Goal: Task Accomplishment & Management: Manage account settings

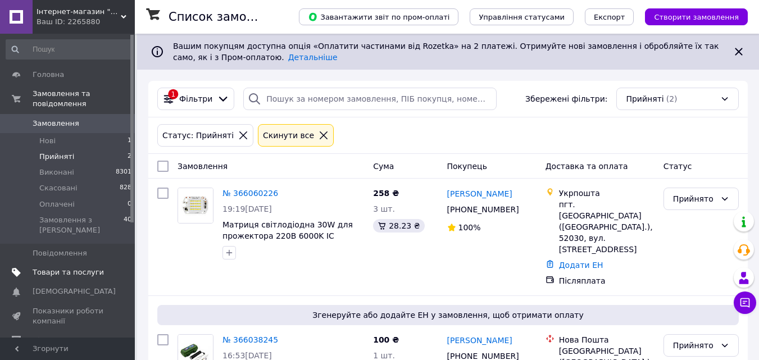
click at [74, 268] on span "Товари та послуги" at bounding box center [68, 273] width 71 height 10
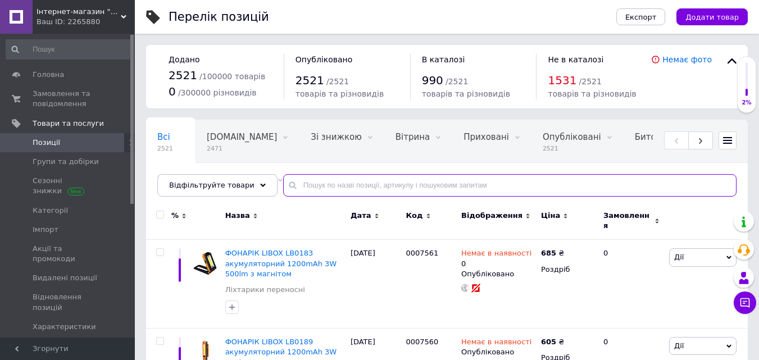
click at [315, 193] on input "text" at bounding box center [510, 185] width 454 height 22
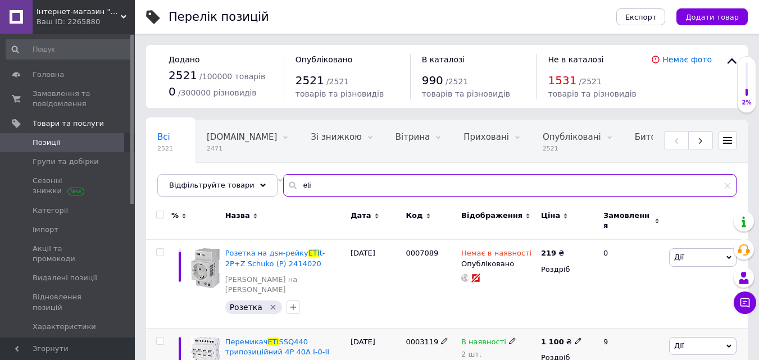
type input "eti"
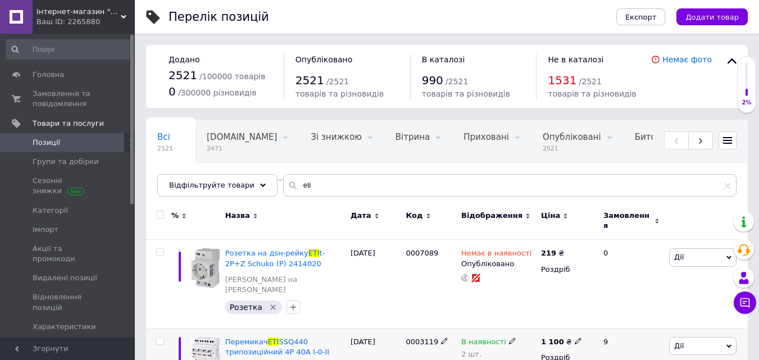
click at [575, 337] on span at bounding box center [578, 341] width 7 height 8
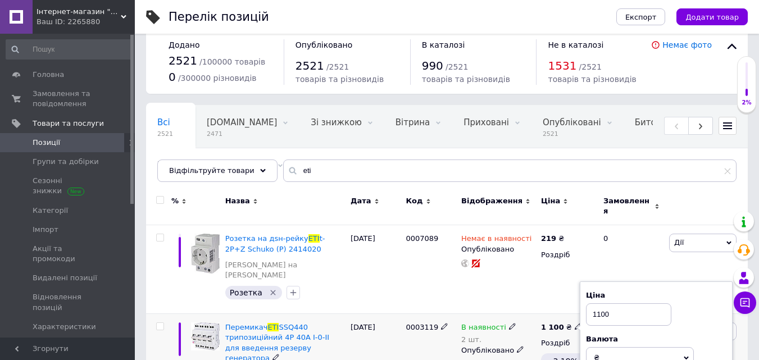
drag, startPoint x: 611, startPoint y: 298, endPoint x: 598, endPoint y: 299, distance: 12.4
click at [598, 304] on input "1100" at bounding box center [628, 315] width 85 height 22
type input "1700"
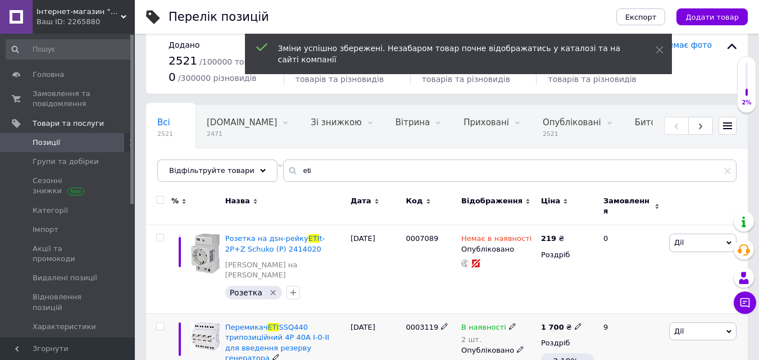
click at [509, 323] on icon at bounding box center [512, 326] width 7 height 7
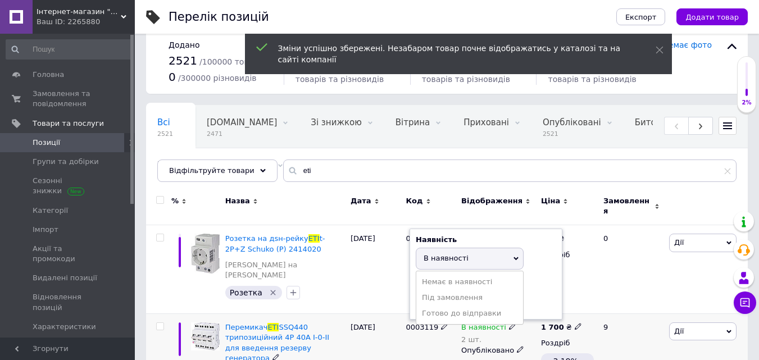
click at [482, 248] on span "В наявності" at bounding box center [470, 258] width 108 height 21
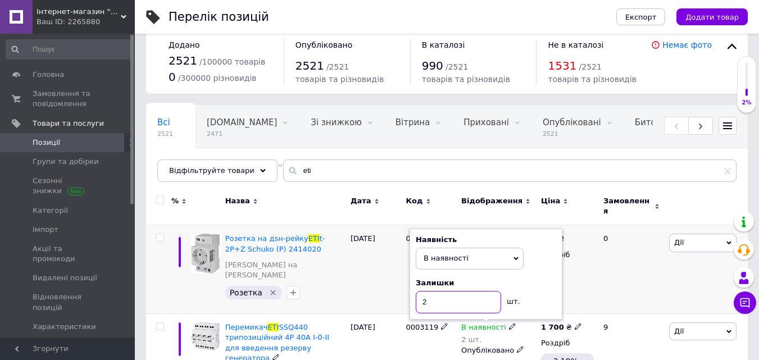
drag, startPoint x: 467, startPoint y: 284, endPoint x: 396, endPoint y: 279, distance: 71.1
click at [406, 277] on div "% Назва Дата Код Відображення Ціна Замовлення Розетка на дsн-рейку ETI t-2P+Z S…" at bounding box center [447, 300] width 602 height 225
type input "1"
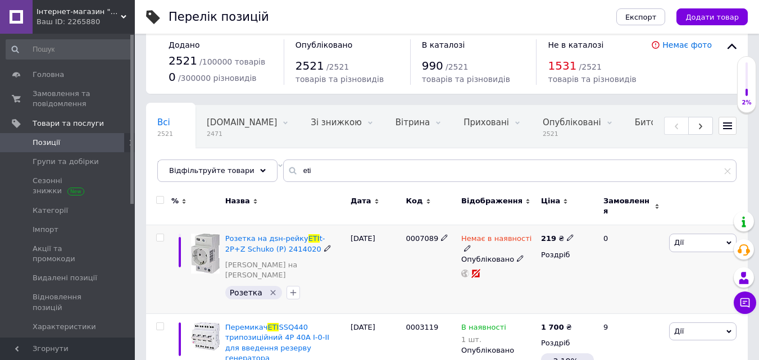
scroll to position [51, 0]
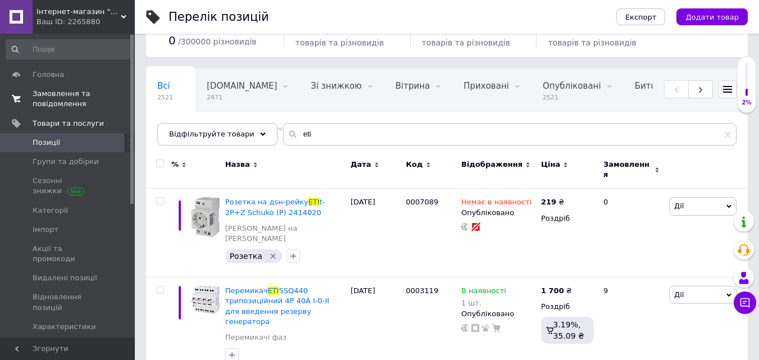
click at [73, 98] on span "Замовлення та повідомлення" at bounding box center [68, 99] width 71 height 20
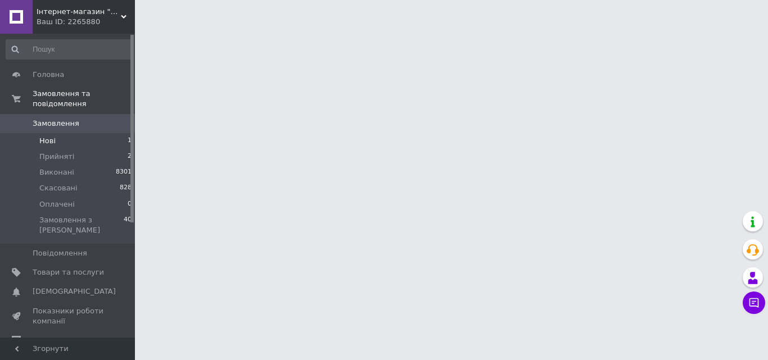
click at [74, 133] on li "Нові 1" at bounding box center [69, 141] width 138 height 16
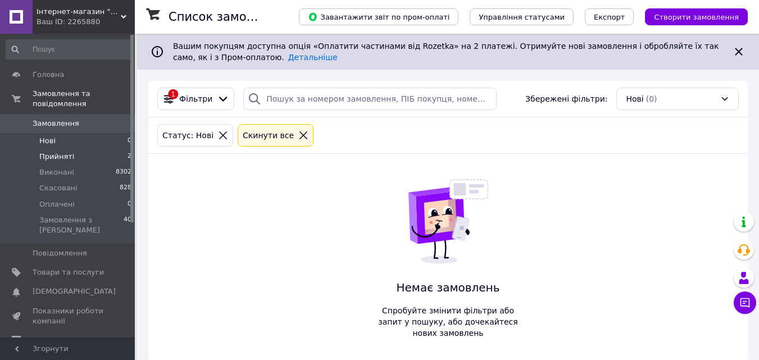
click at [76, 149] on li "Прийняті 2" at bounding box center [69, 157] width 138 height 16
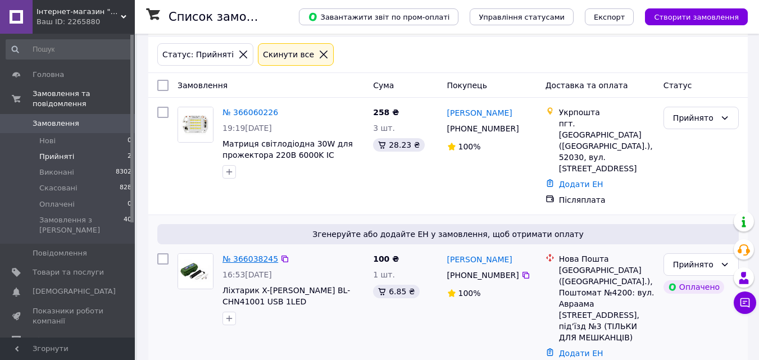
scroll to position [83, 0]
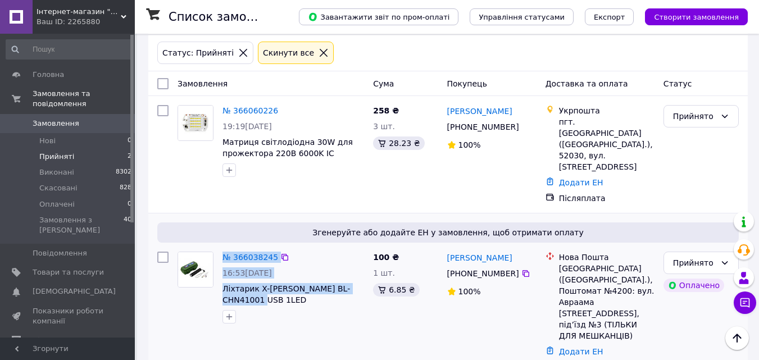
drag, startPoint x: 257, startPoint y: 293, endPoint x: 218, endPoint y: 276, distance: 42.8
click at [218, 276] on div "№ 366038245 16:53, 10.10.2025 Ліхтарик X-balog BL-CHN41001 USB 1LED" at bounding box center [271, 287] width 196 height 81
click at [312, 284] on span "Ліхтарик X-[PERSON_NAME] BL-CHN41001 USB 1LED" at bounding box center [287, 294] width 128 height 20
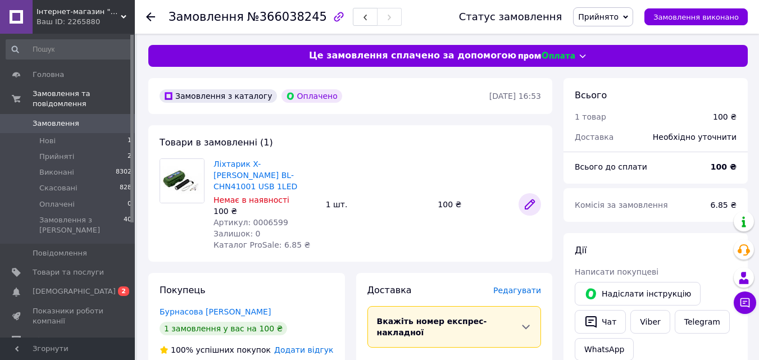
click at [535, 198] on icon at bounding box center [529, 204] width 13 height 13
click at [82, 287] on span "[DEMOGRAPHIC_DATA]" at bounding box center [68, 292] width 71 height 10
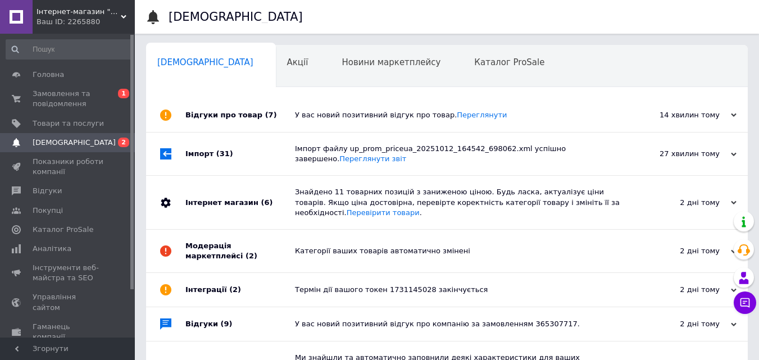
click at [735, 118] on icon at bounding box center [734, 115] width 6 height 6
